Goal: Find specific page/section: Find specific page/section

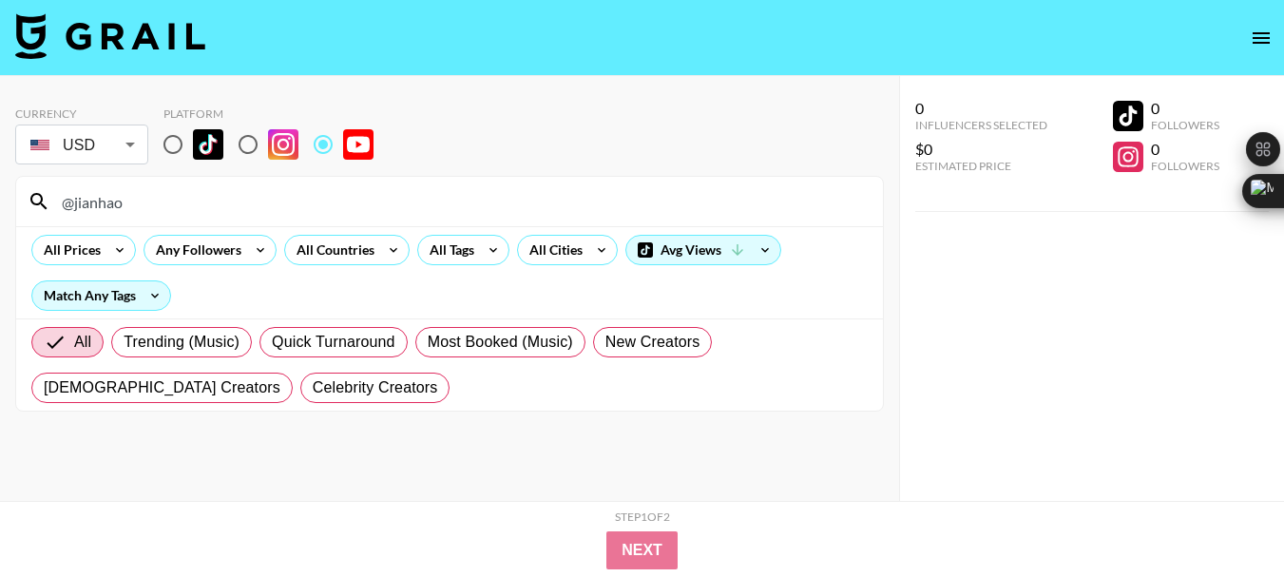
click at [97, 209] on input "@jianhao" at bounding box center [460, 201] width 821 height 30
click at [97, 208] on input "@jianhao" at bounding box center [460, 201] width 821 height 30
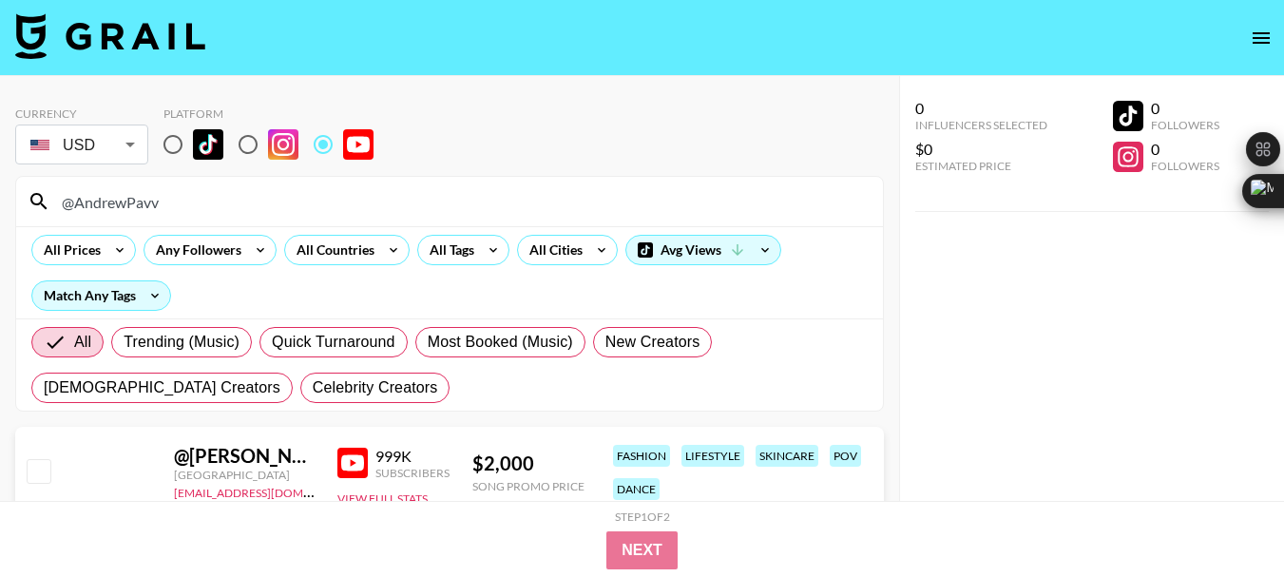
type input "@AndrewPavv"
drag, startPoint x: 1258, startPoint y: 1, endPoint x: 649, endPoint y: 133, distance: 623.2
click at [649, 133] on div "Currency USD USD ​ Platform" at bounding box center [449, 137] width 868 height 62
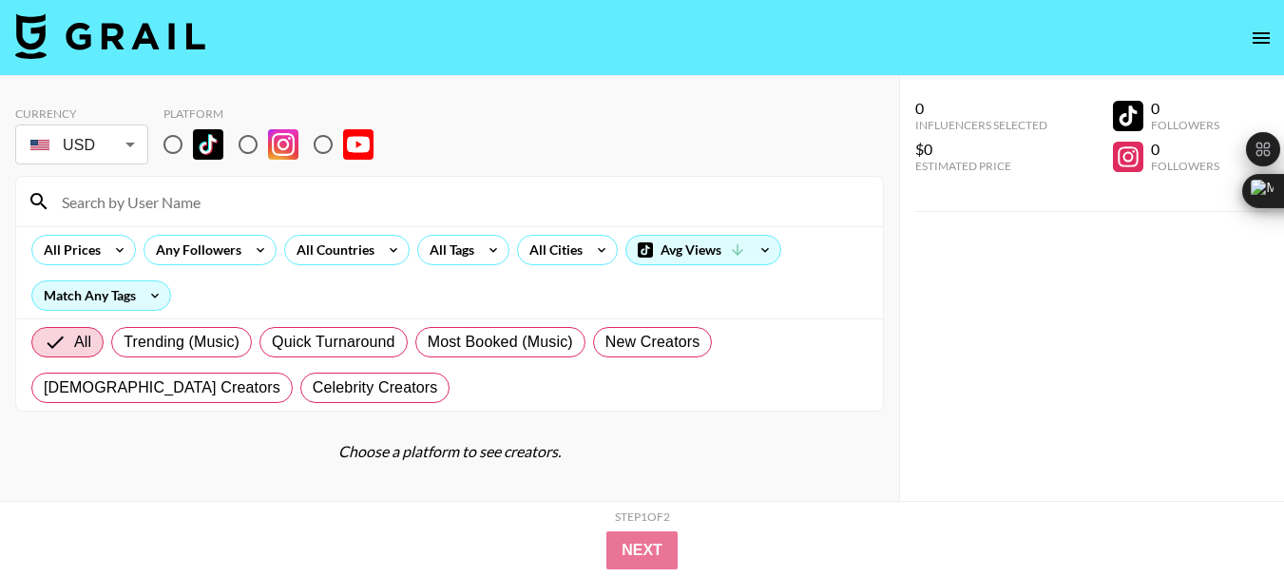
drag, startPoint x: 323, startPoint y: 145, endPoint x: 431, endPoint y: 3, distance: 179.0
click at [323, 145] on input "radio" at bounding box center [323, 144] width 40 height 40
radio input "true"
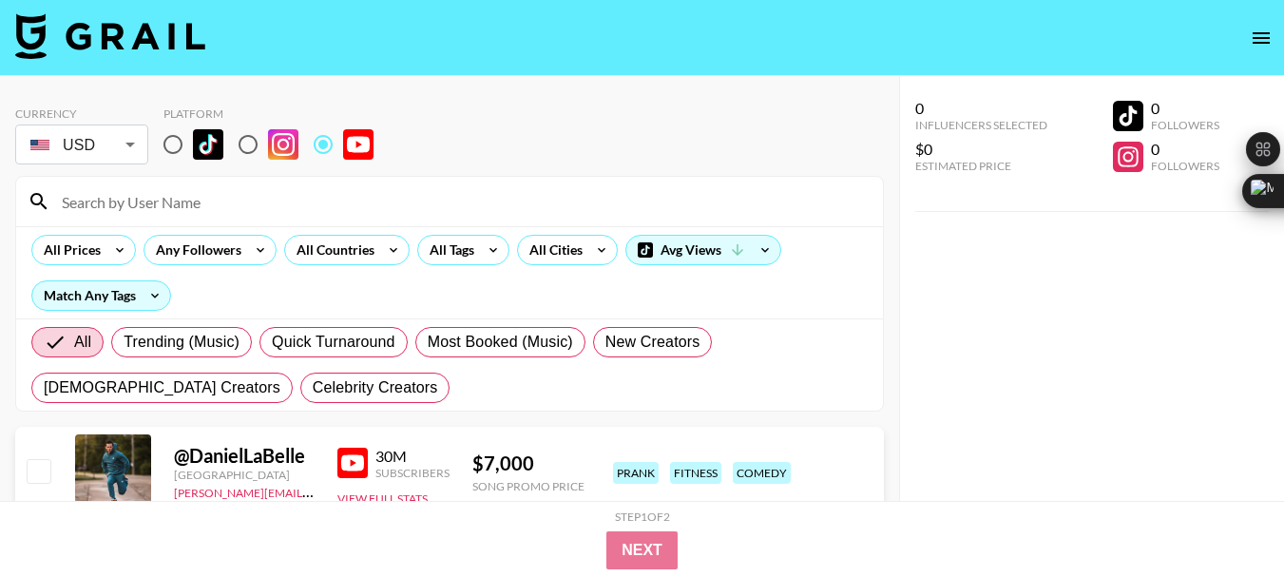
click at [108, 202] on input at bounding box center [460, 201] width 821 height 30
paste input "@AndrewPavv"
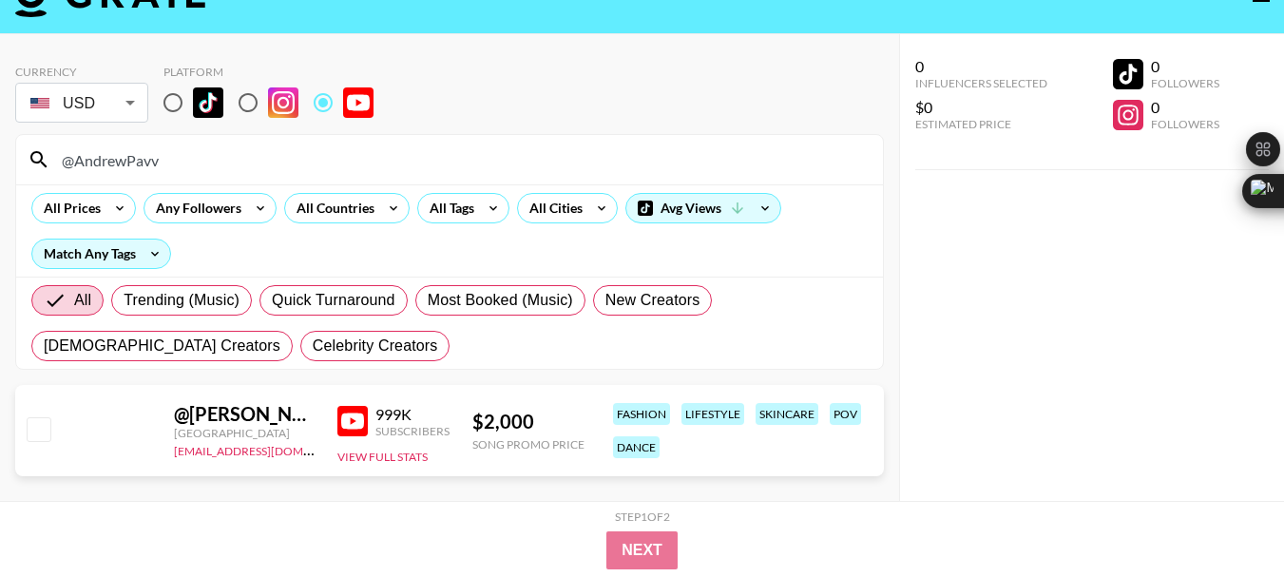
scroll to position [76, 0]
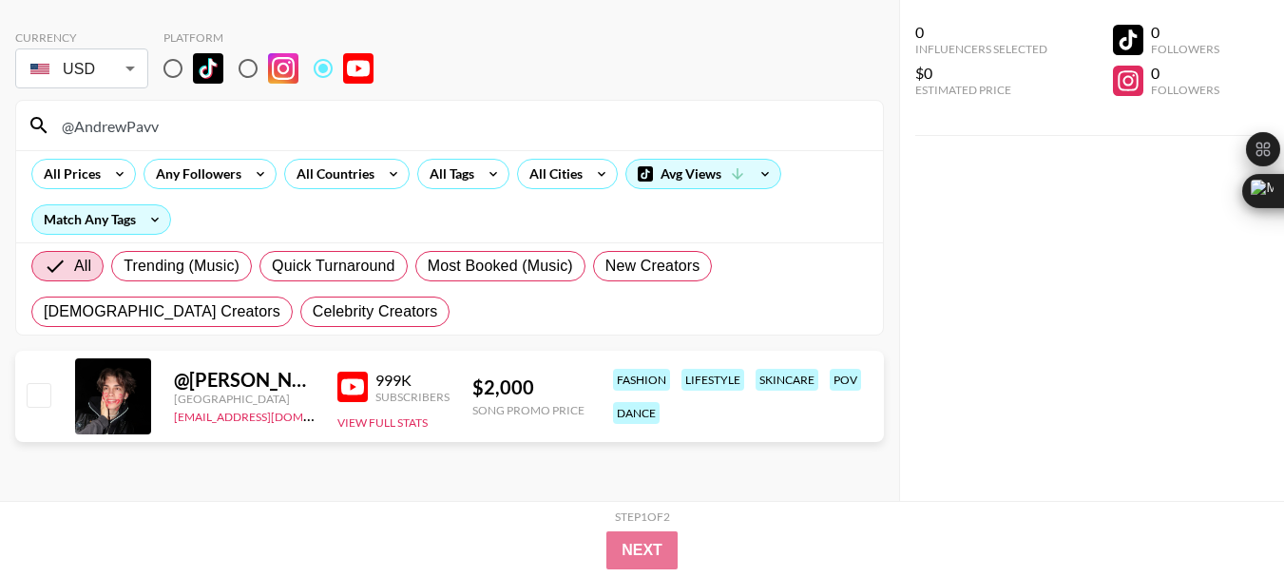
type input "@AndrewPavv"
